Goal: Download file/media

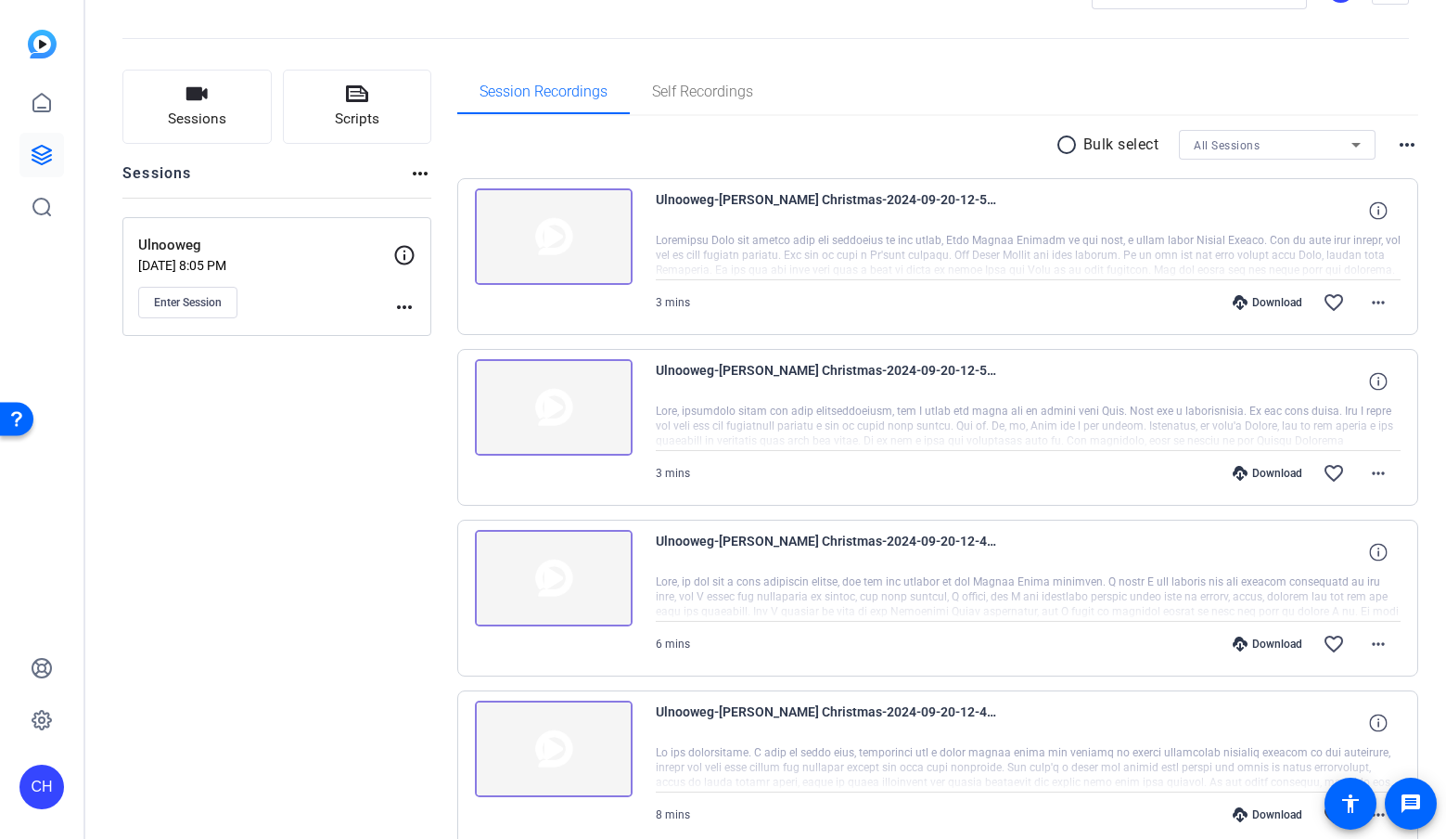
scroll to position [66, 0]
click at [1251, 299] on div "Download" at bounding box center [1268, 301] width 88 height 15
click at [1272, 471] on div "Download" at bounding box center [1268, 472] width 88 height 15
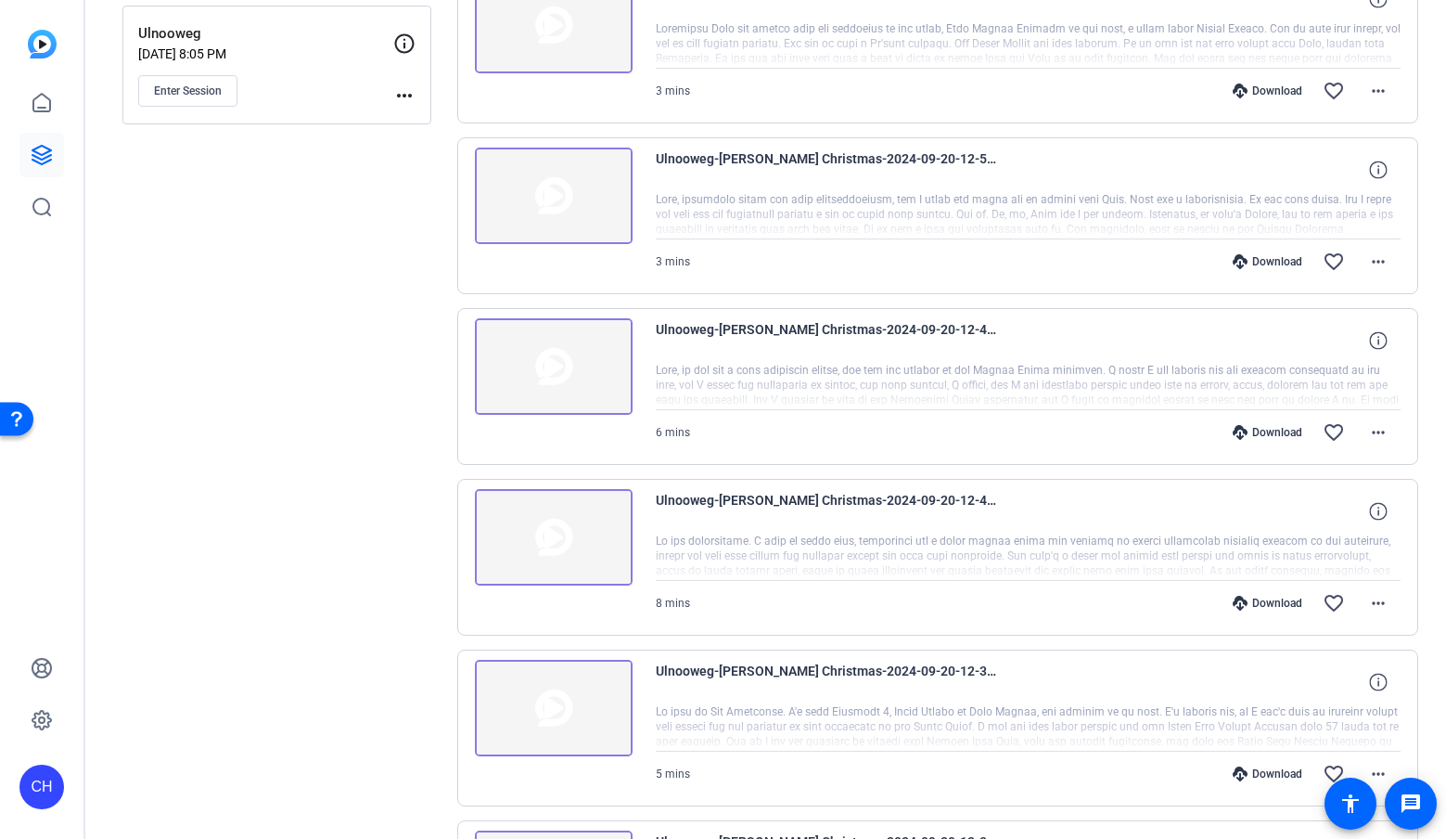
scroll to position [269, 0]
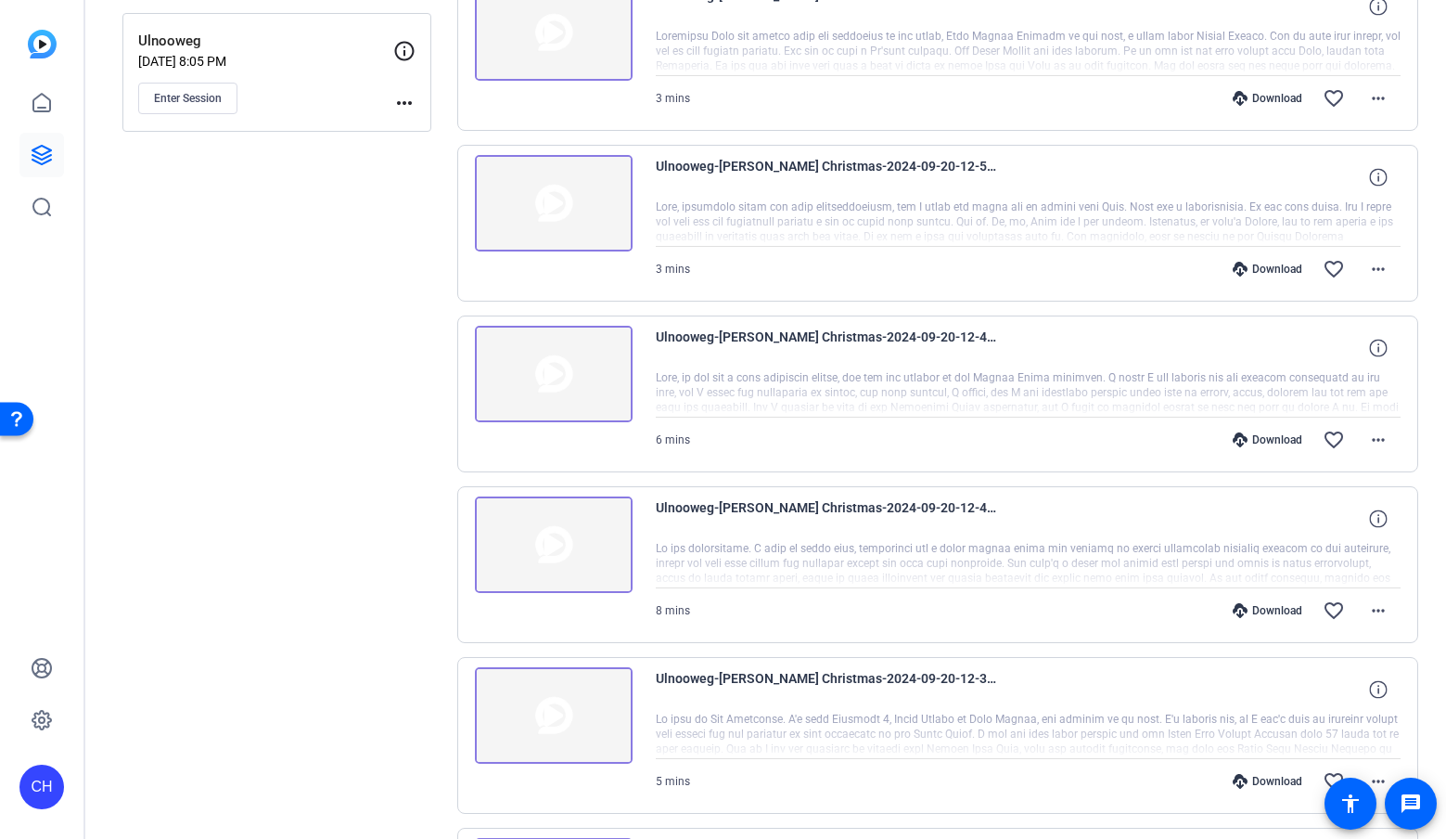
click at [1267, 439] on div "Download" at bounding box center [1268, 439] width 88 height 15
click at [1265, 613] on div "Download" at bounding box center [1268, 610] width 88 height 15
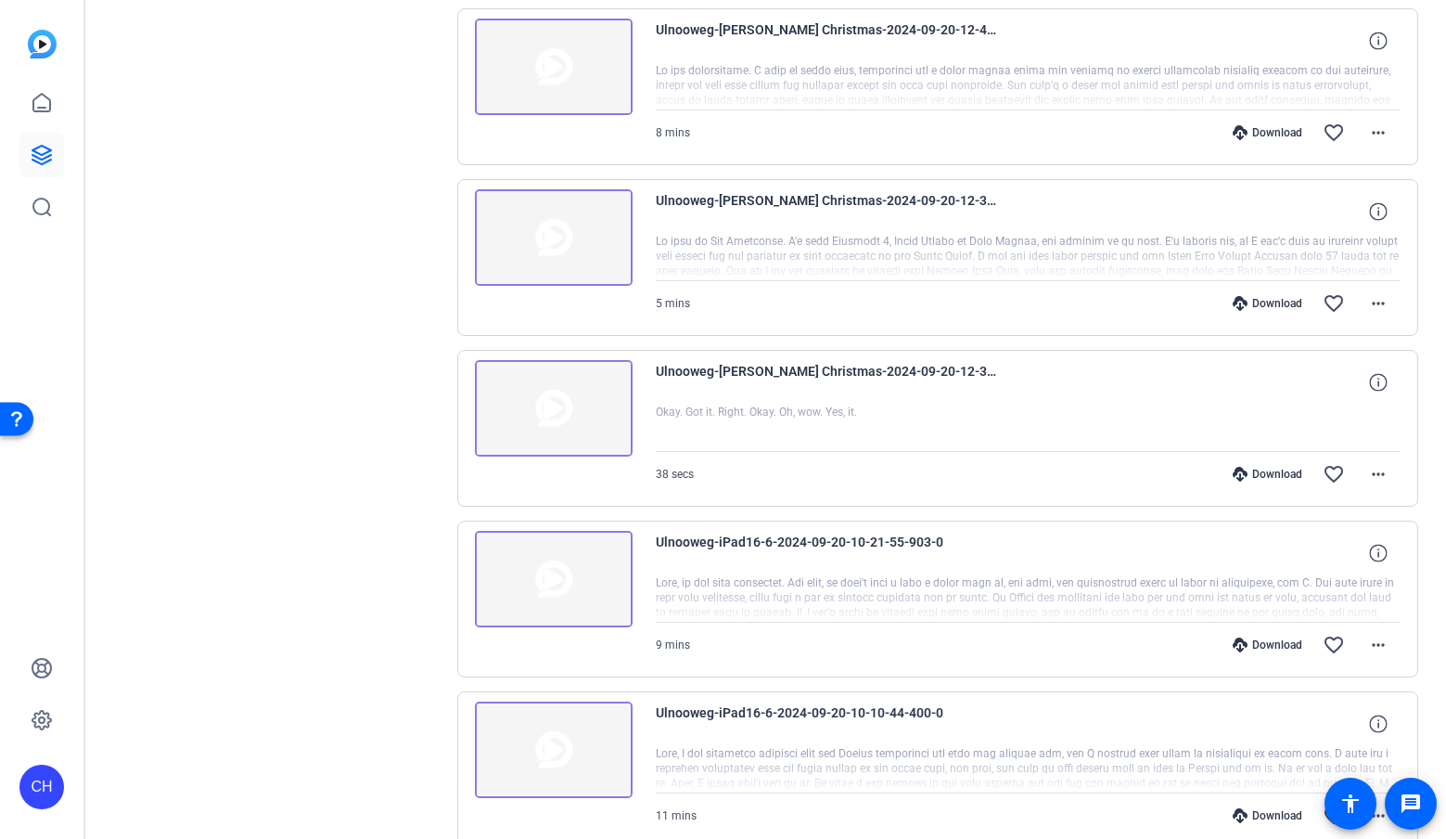
scroll to position [763, 0]
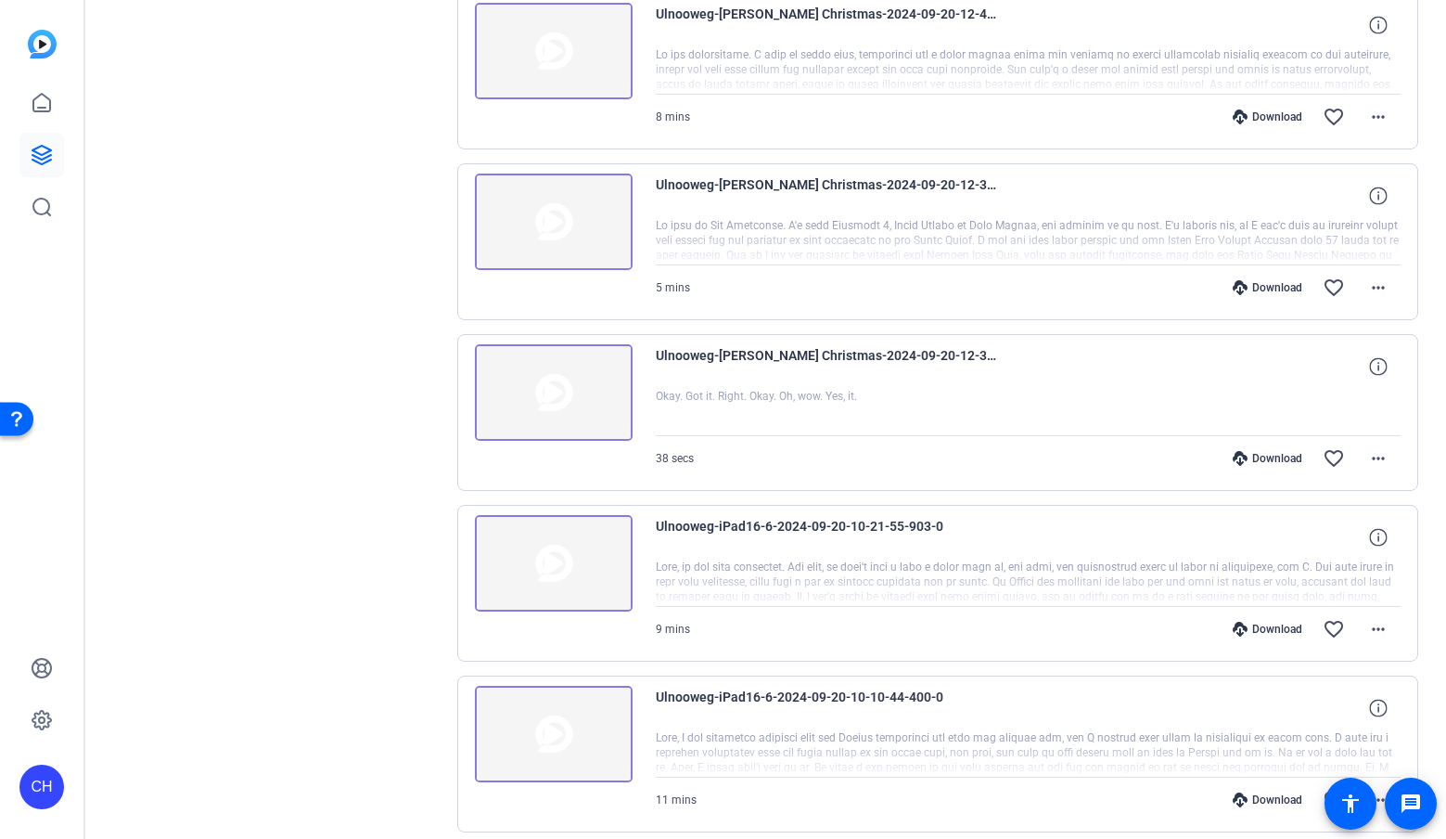
click at [1265, 456] on div "Download" at bounding box center [1268, 458] width 88 height 15
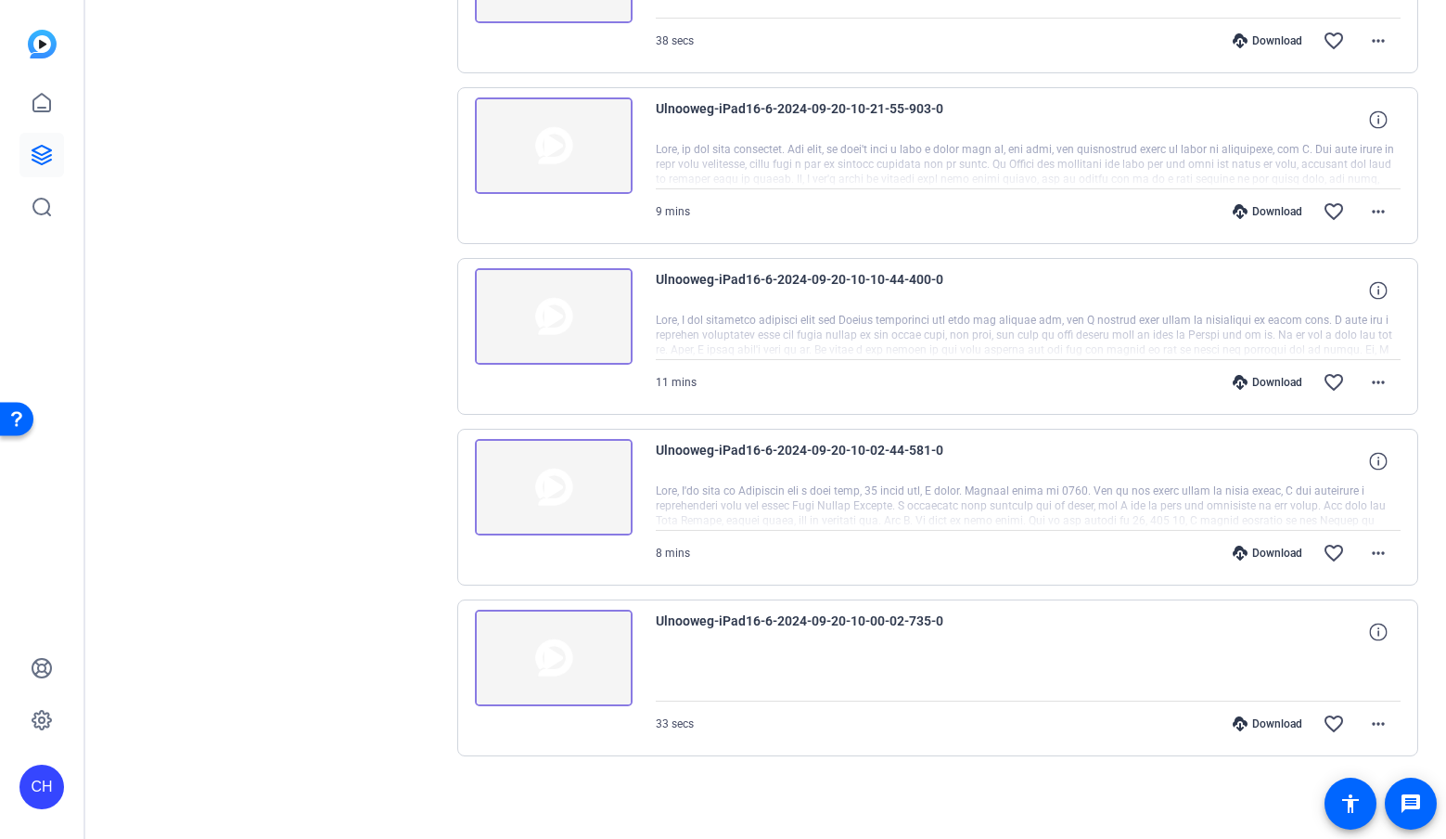
scroll to position [1180, 0]
click at [584, 660] on img at bounding box center [554, 658] width 158 height 96
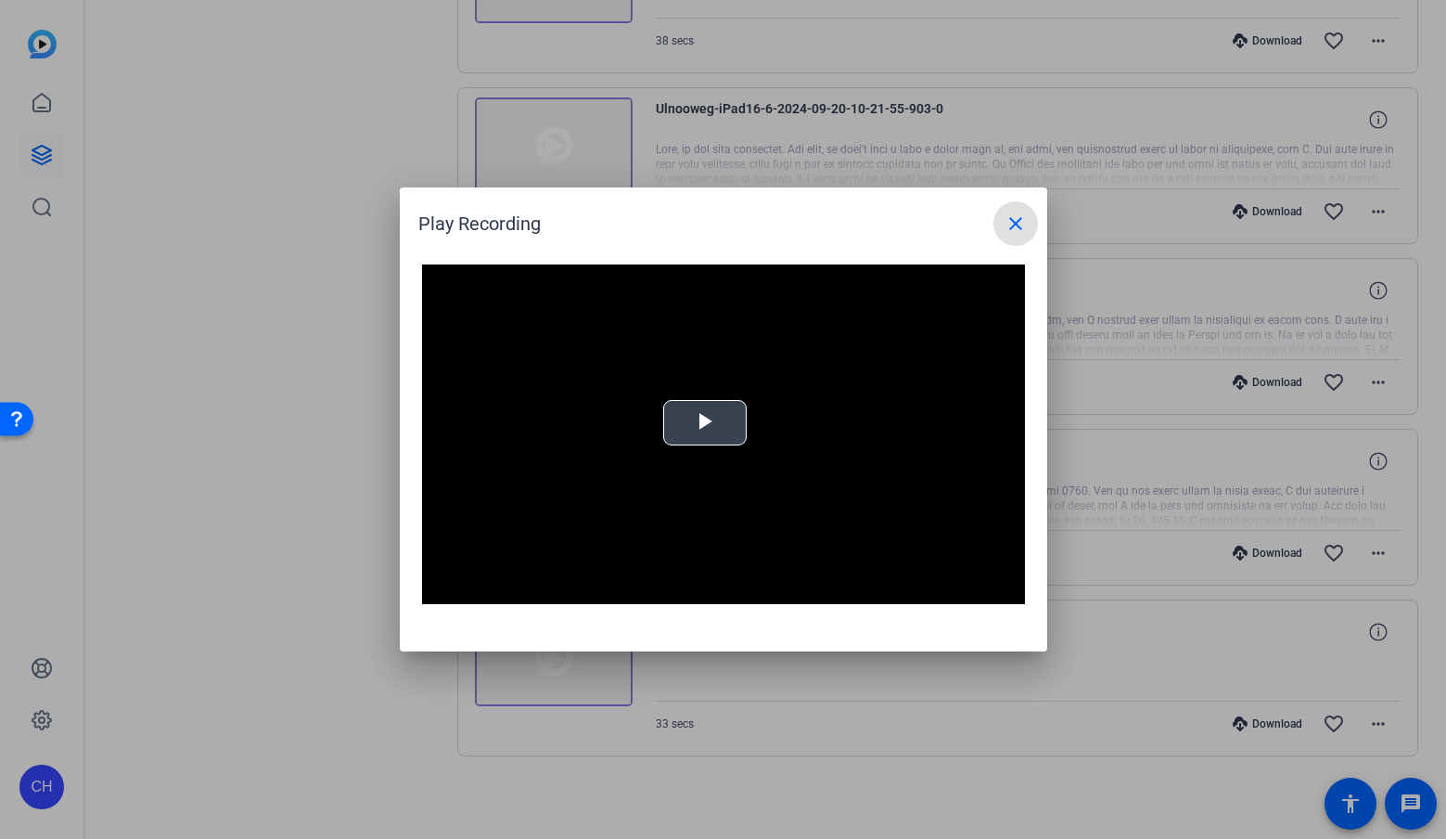
click at [705, 423] on span "Video Player" at bounding box center [705, 423] width 0 height 0
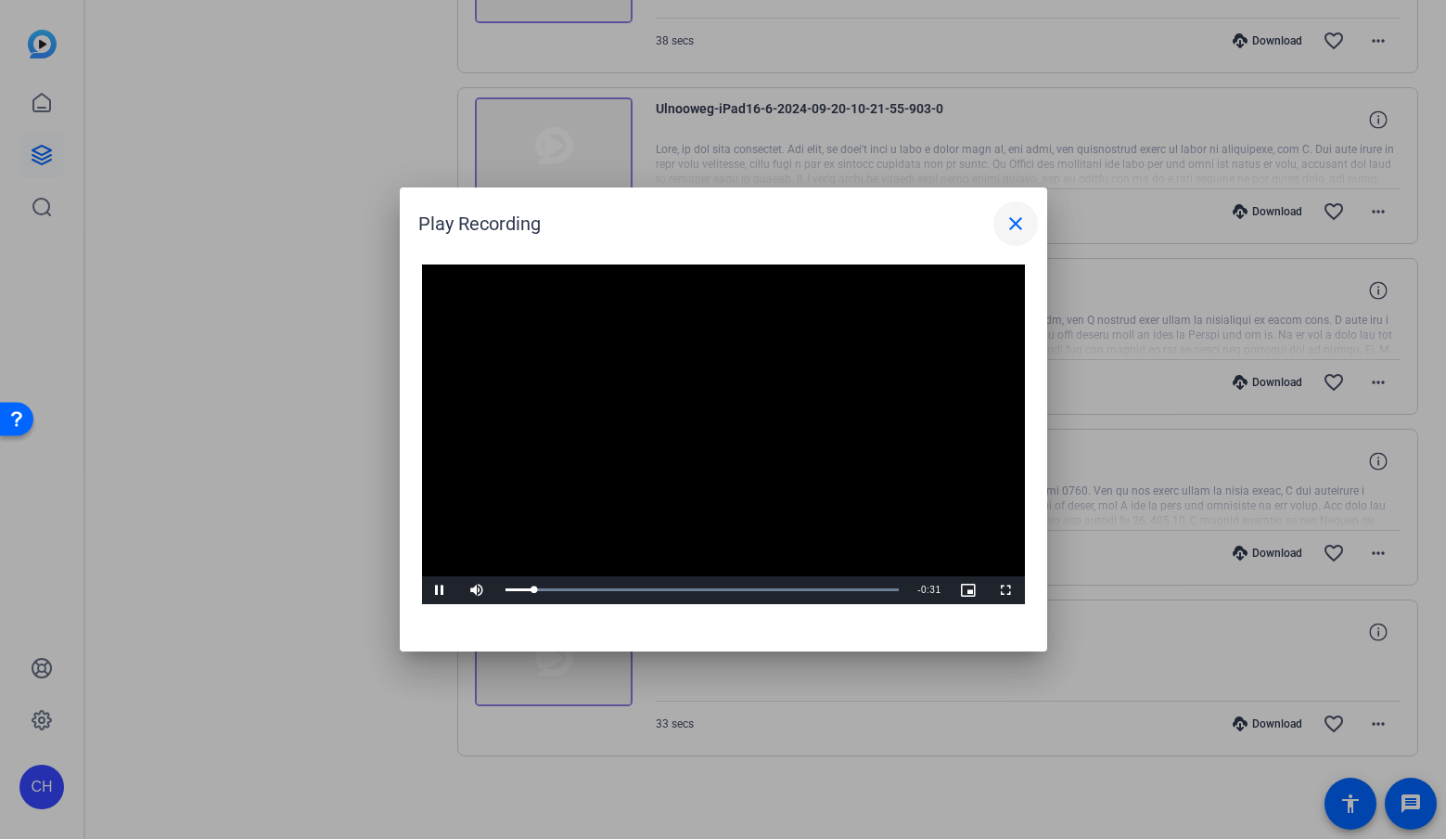
click at [1010, 229] on mat-icon "close" at bounding box center [1016, 223] width 22 height 22
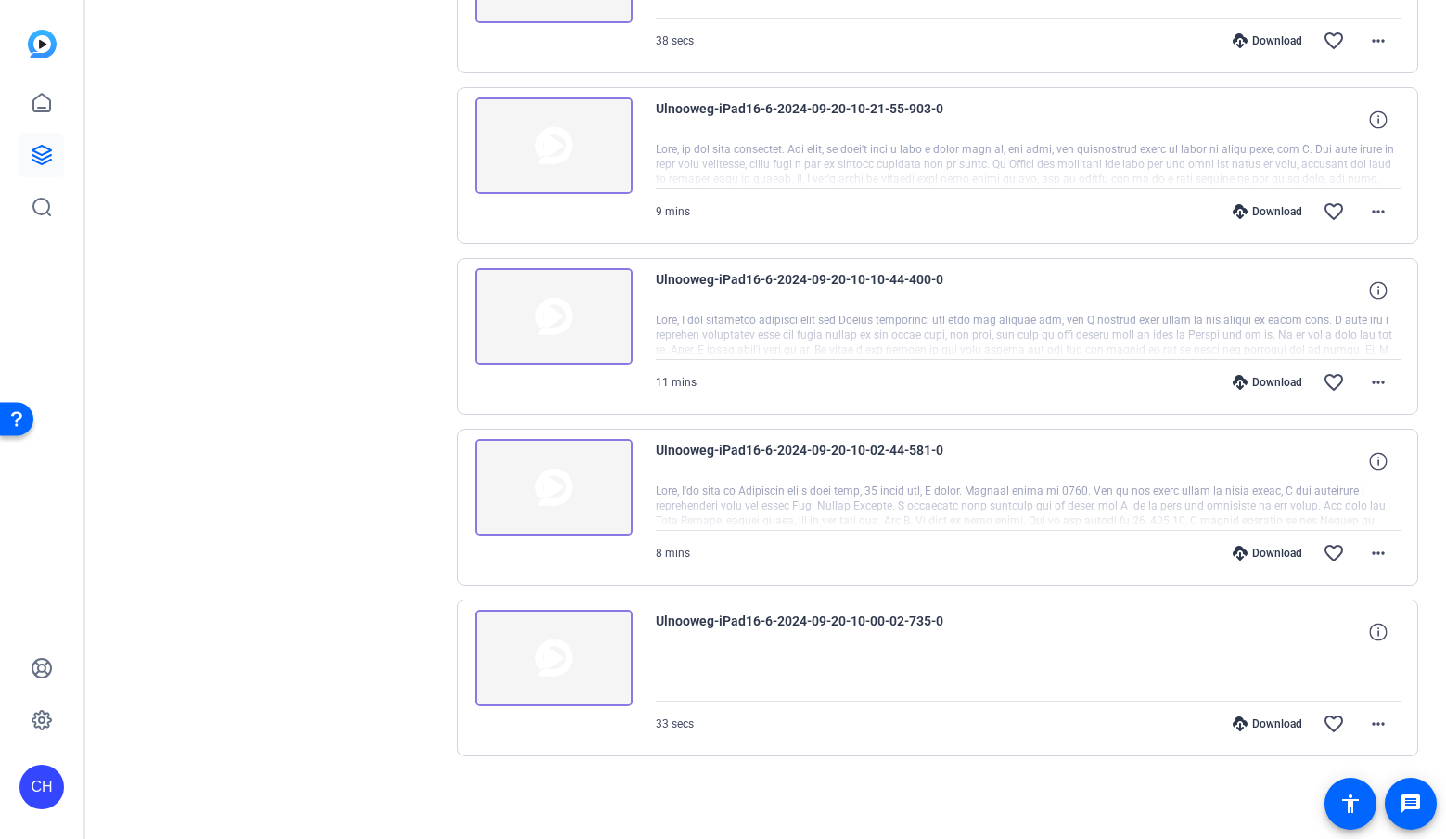
click at [1266, 552] on div "Download" at bounding box center [1268, 553] width 88 height 15
click at [1273, 380] on div "Download" at bounding box center [1268, 382] width 88 height 15
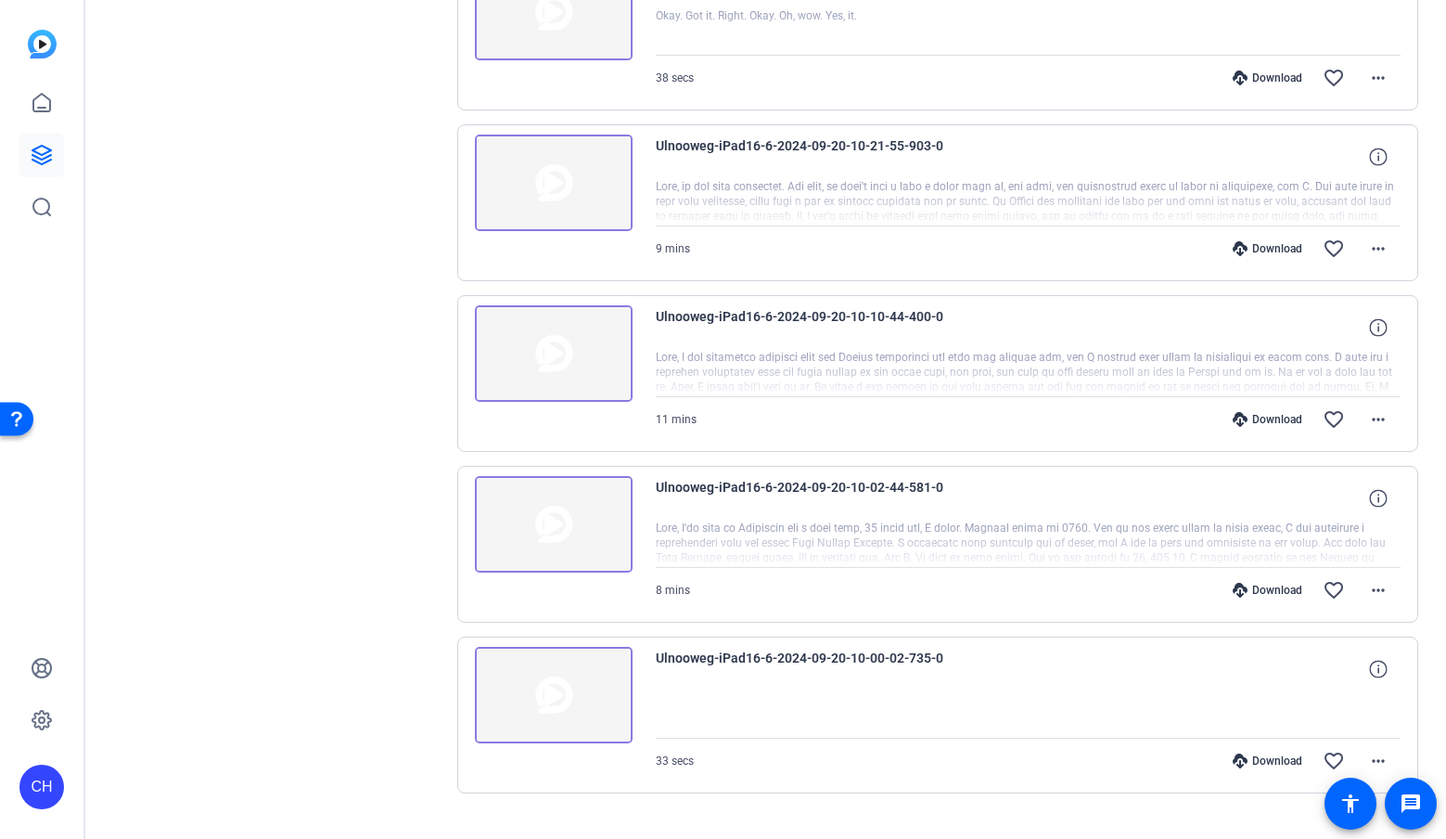
scroll to position [1175, 0]
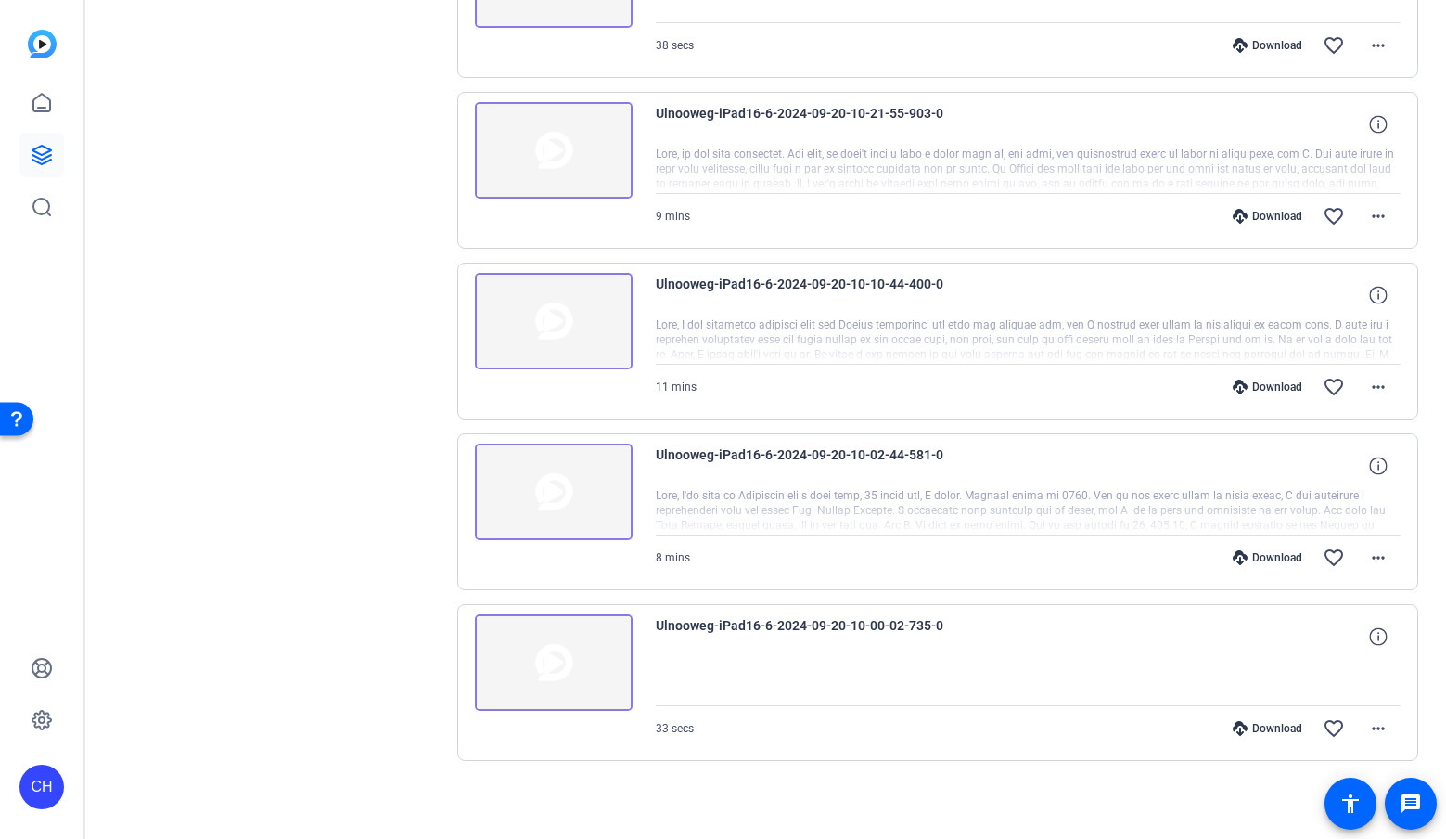
click at [1265, 217] on div "Download" at bounding box center [1268, 216] width 88 height 15
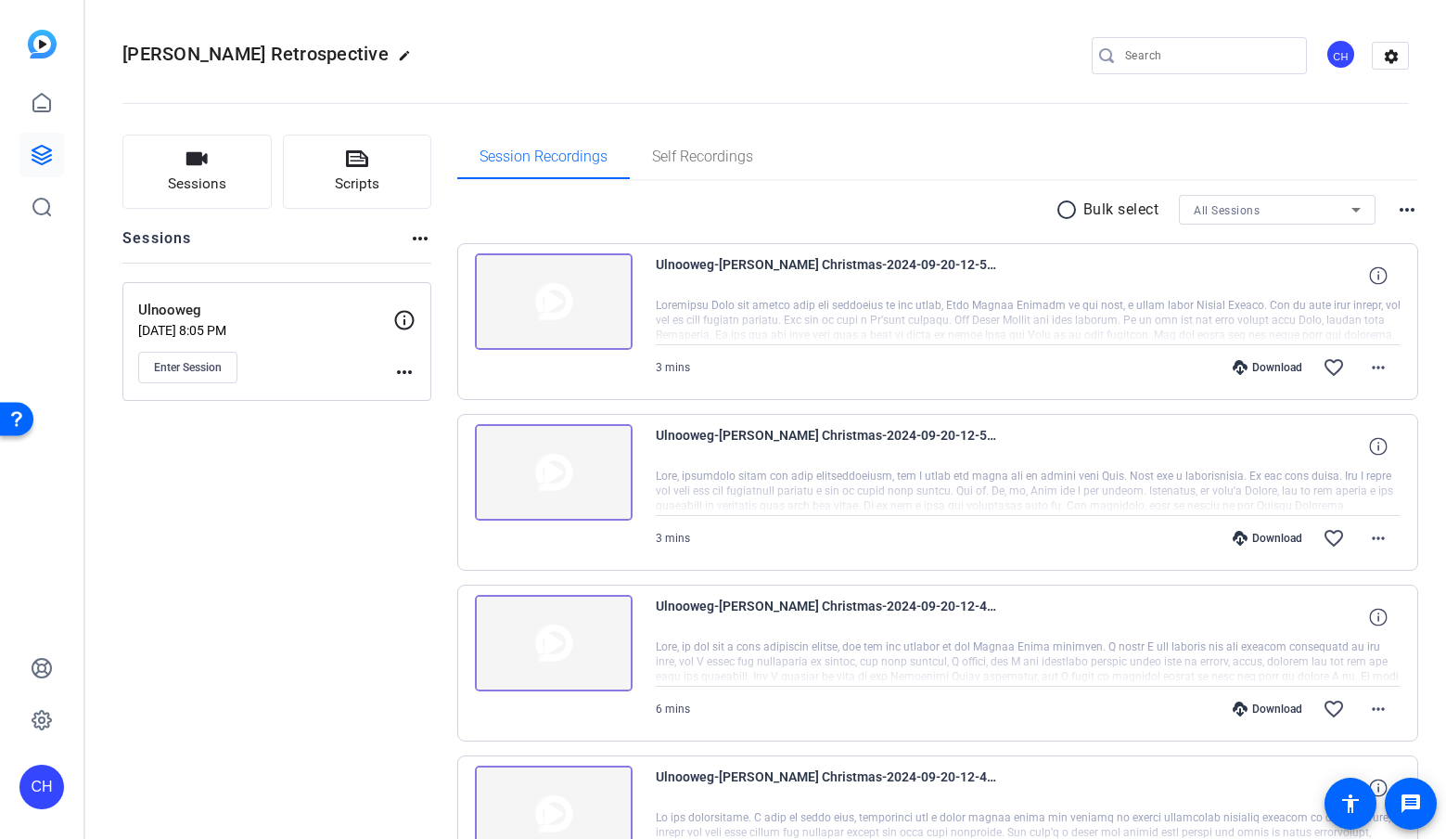
scroll to position [0, 0]
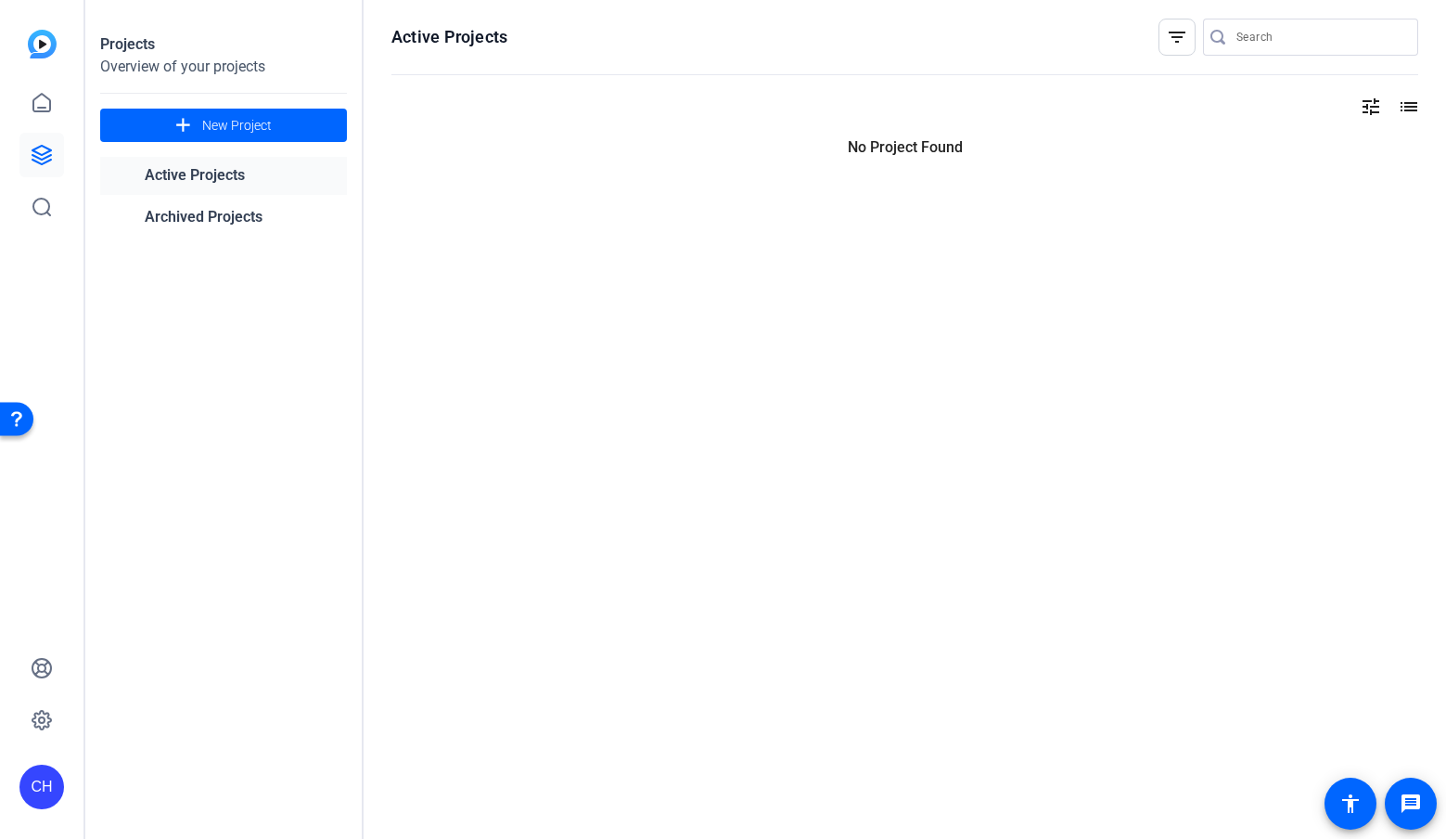
click at [185, 181] on link "Active Projects" at bounding box center [223, 176] width 247 height 38
click at [197, 173] on link "Active Projects" at bounding box center [223, 176] width 247 height 38
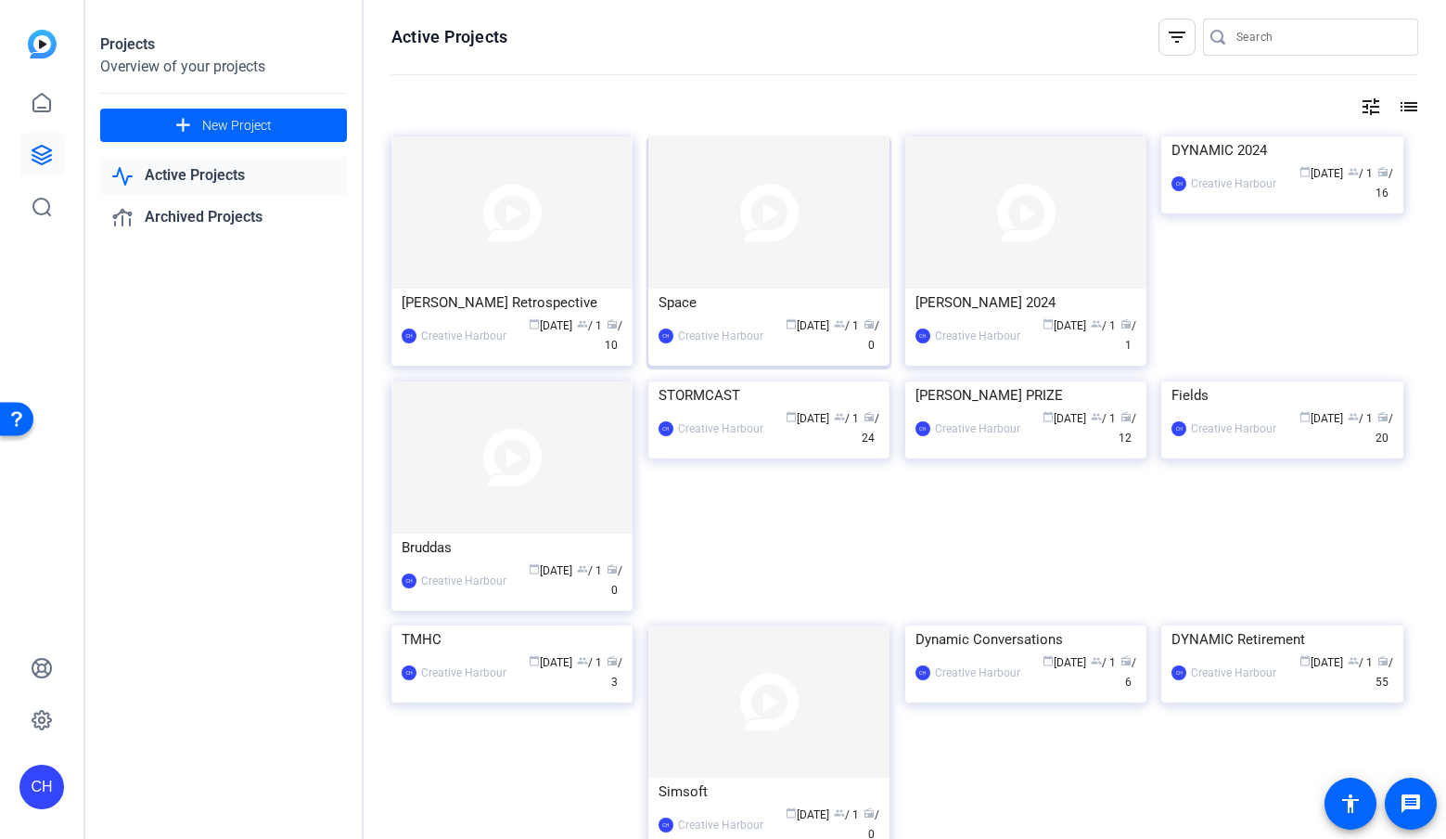
click at [755, 262] on img at bounding box center [768, 212] width 241 height 152
click at [477, 204] on img at bounding box center [512, 212] width 241 height 152
